Goal: Transaction & Acquisition: Book appointment/travel/reservation

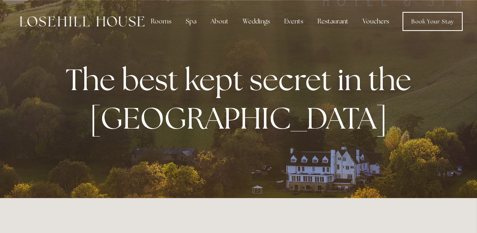
click at [444, 39] on div "Rooms Rooms Your Stay Book a stay Offers Spa About" at bounding box center [241, 21] width 467 height 43
click at [428, 18] on link "Book Your Stay" at bounding box center [433, 21] width 60 height 19
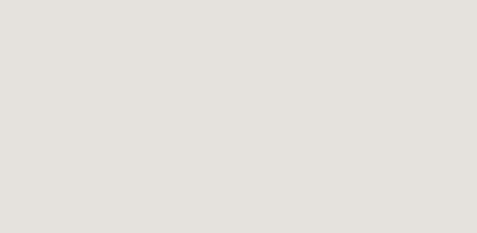
scroll to position [44, 0]
